Goal: Navigation & Orientation: Find specific page/section

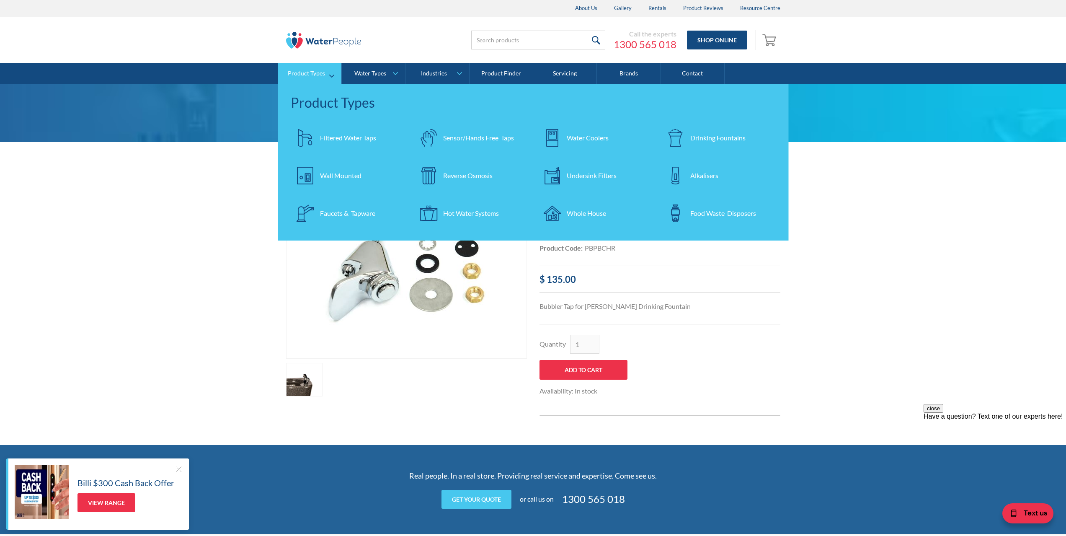
click at [704, 137] on div "Drinking Fountains" at bounding box center [717, 138] width 55 height 10
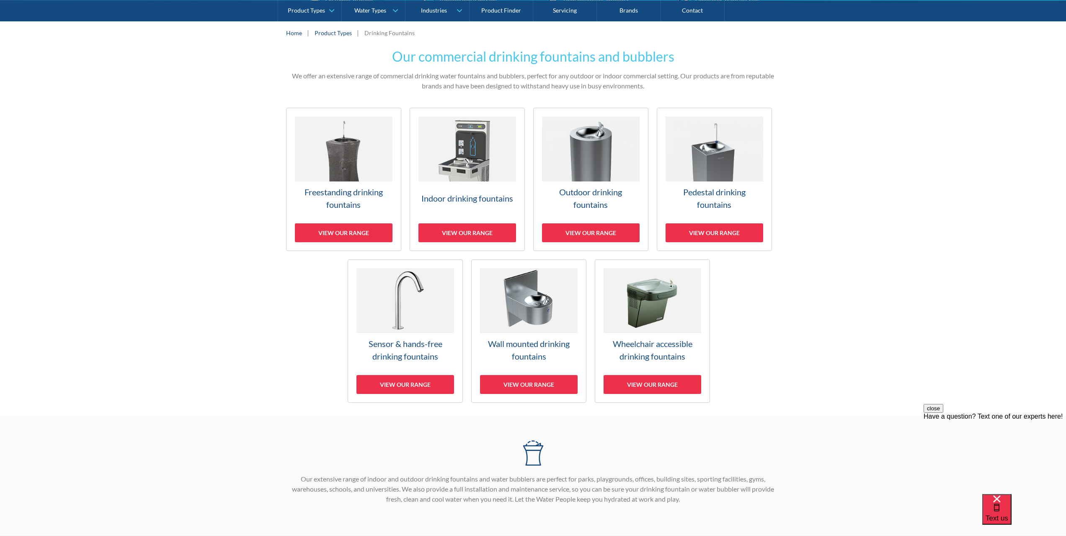
click at [335, 191] on h3 "Freestanding drinking fountains" at bounding box center [344, 198] width 98 height 25
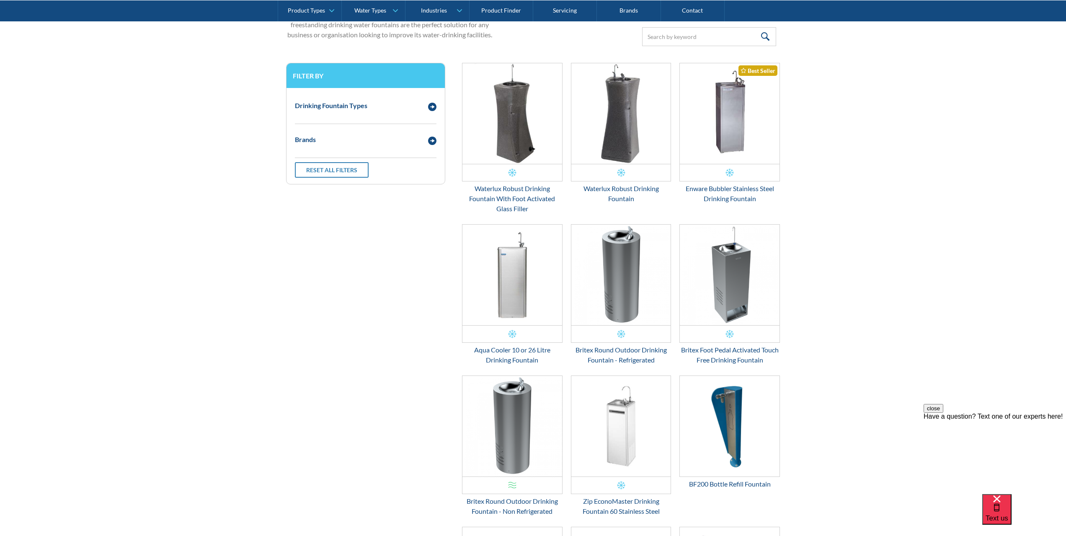
scroll to position [138, 0]
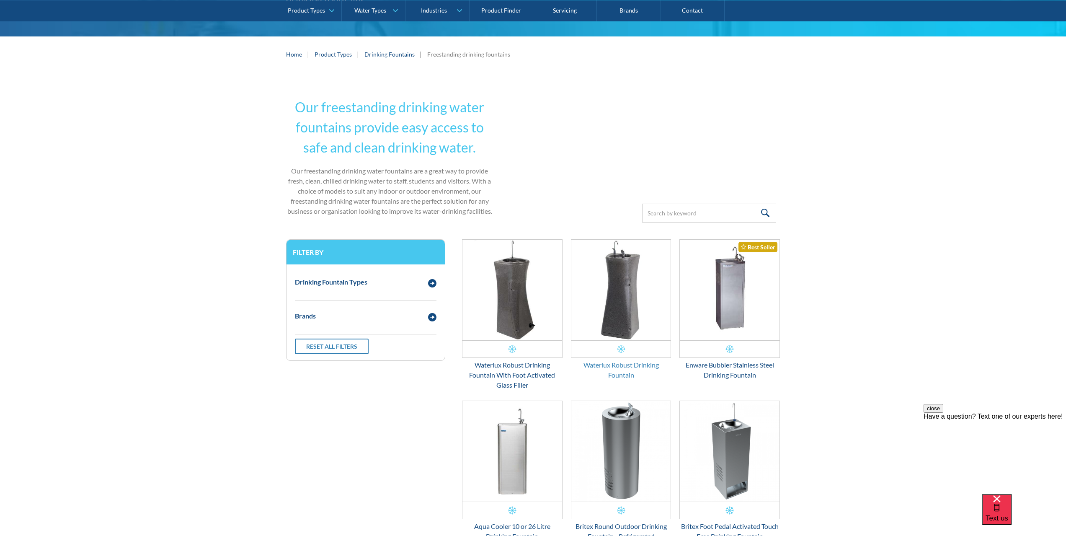
click at [622, 367] on div "Waterlux Robust Drinking Fountain" at bounding box center [621, 370] width 101 height 20
